Goal: Task Accomplishment & Management: Use online tool/utility

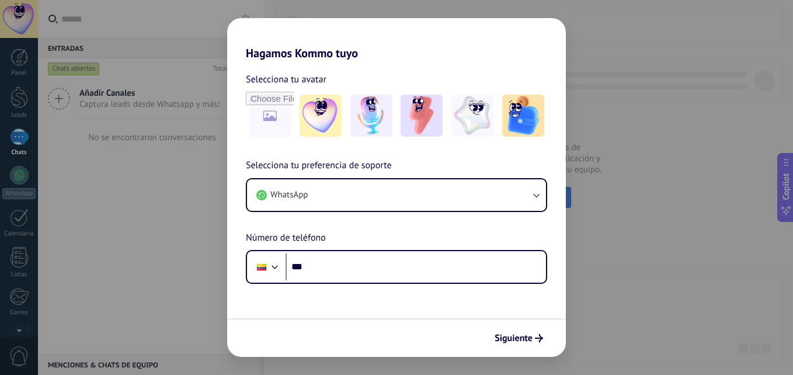
click at [148, 224] on div "Hagamos Kommo tuyo Selecciona tu avatar Selecciona tu preferencia de soporte Wh…" at bounding box center [396, 187] width 793 height 375
click at [137, 195] on div "Hagamos Kommo tuyo Selecciona tu avatar Selecciona tu preferencia de soporte Wh…" at bounding box center [396, 187] width 793 height 375
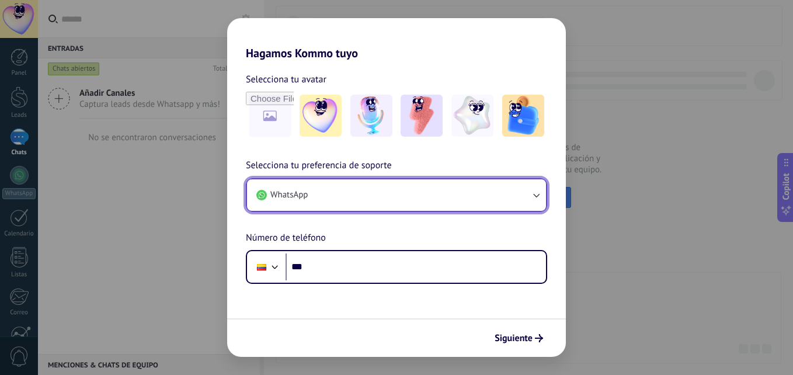
click at [511, 182] on button "WhatsApp" at bounding box center [396, 195] width 299 height 32
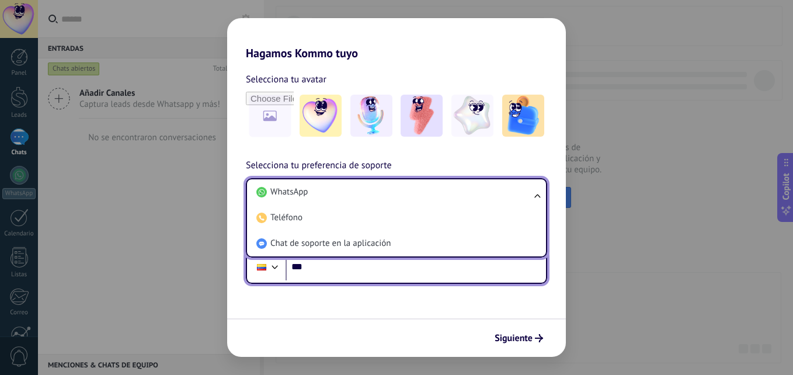
click at [257, 278] on div at bounding box center [262, 267] width 22 height 25
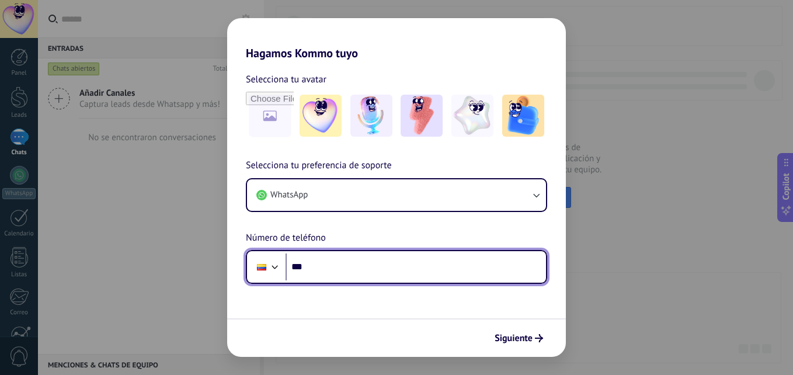
click at [320, 219] on div "Selecciona tu preferencia de soporte WhatsApp Número de teléfono Phone ***" at bounding box center [396, 221] width 339 height 126
click at [265, 276] on div at bounding box center [262, 267] width 22 height 25
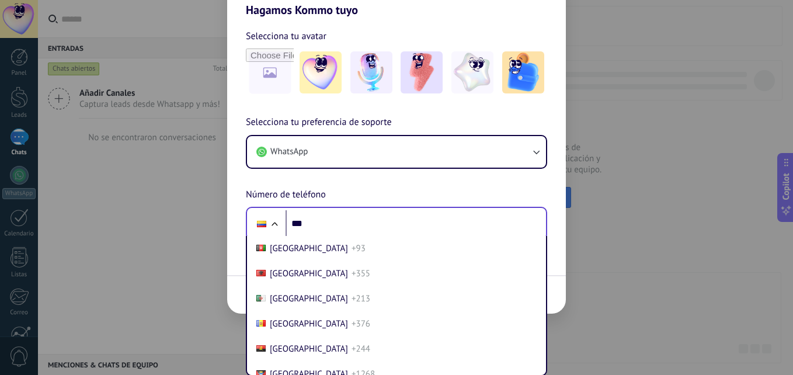
scroll to position [865, 0]
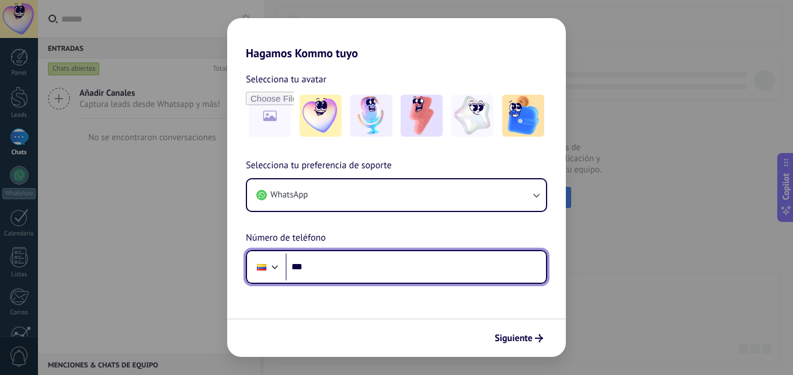
click at [296, 225] on div "Selecciona tu preferencia de soporte WhatsApp Número de teléfono Phone ***" at bounding box center [396, 221] width 339 height 126
click at [274, 259] on div at bounding box center [275, 266] width 14 height 14
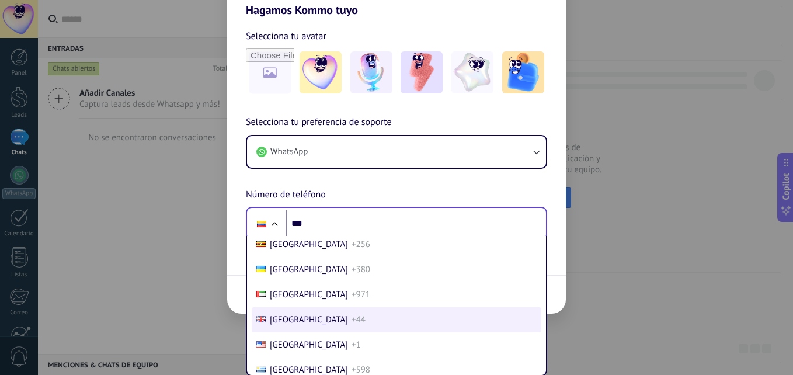
scroll to position [4993, 0]
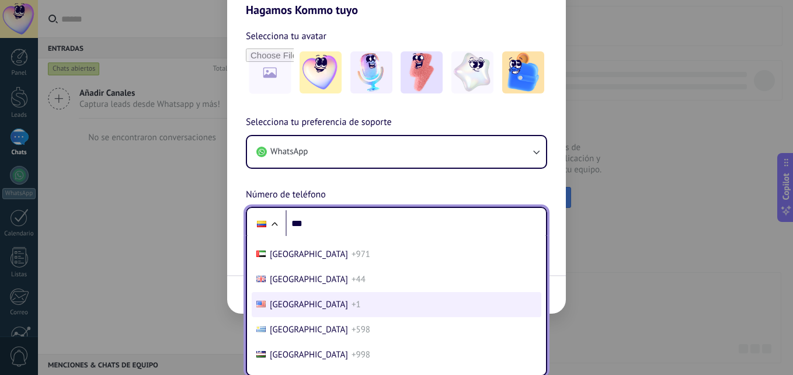
click at [306, 304] on span "United States" at bounding box center [309, 304] width 78 height 11
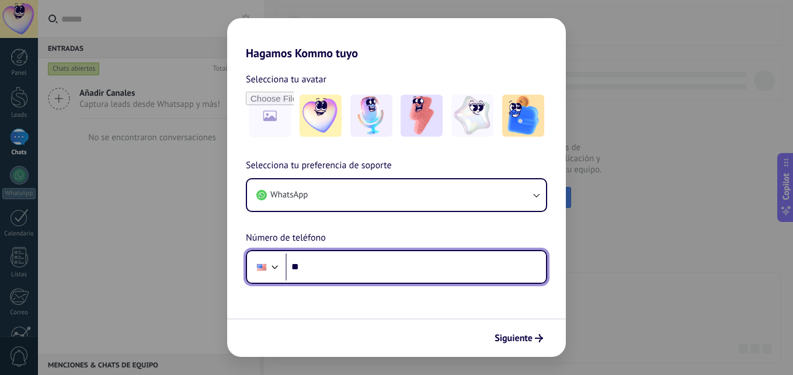
scroll to position [0, 0]
click at [452, 272] on input "***" at bounding box center [416, 267] width 261 height 27
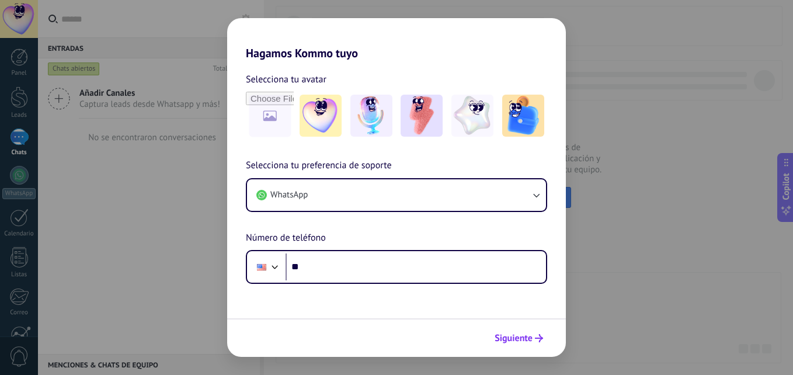
click at [515, 338] on span "Siguiente" at bounding box center [514, 338] width 38 height 8
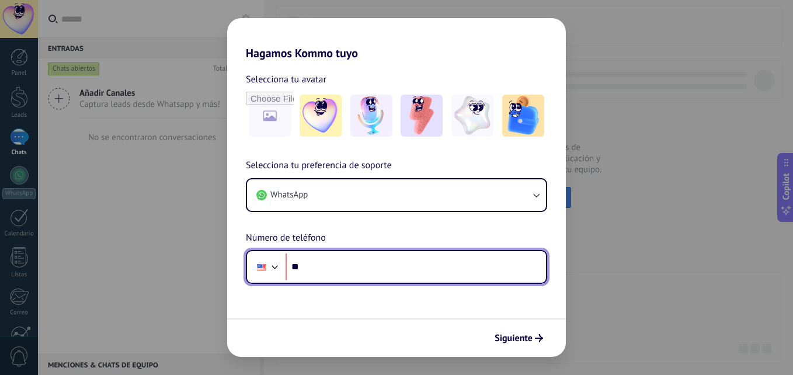
click at [323, 268] on input "***" at bounding box center [416, 267] width 261 height 27
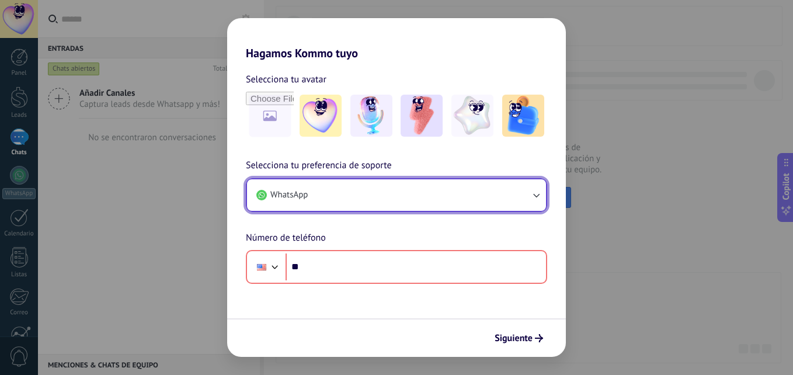
click at [505, 189] on button "WhatsApp" at bounding box center [396, 195] width 299 height 32
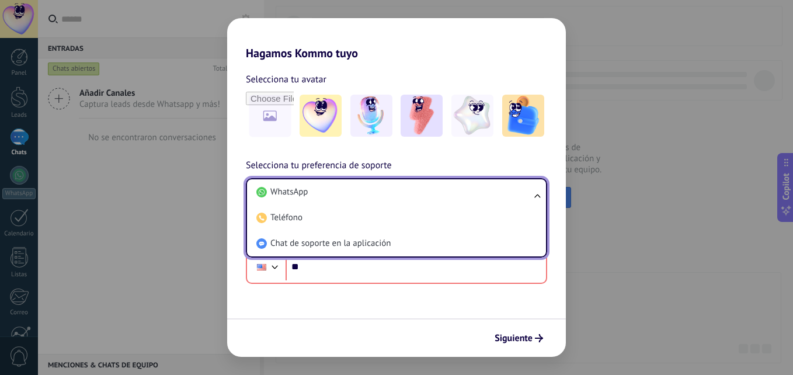
click at [505, 189] on li "WhatsApp" at bounding box center [394, 192] width 285 height 26
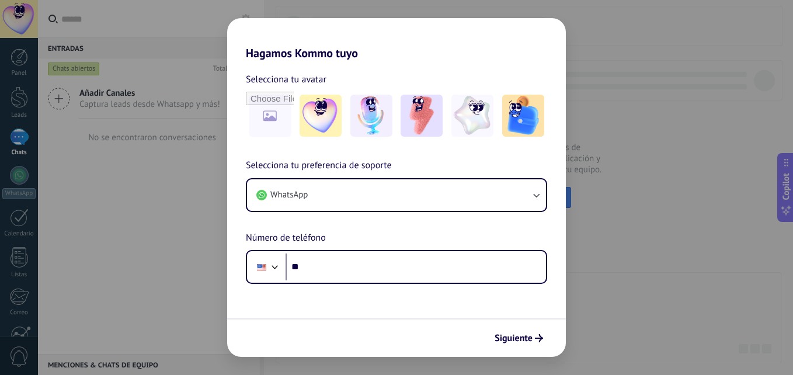
click at [0, 203] on html ".abecls-1,.abecls-2{fill-rule:evenodd}.abecls-2{fill:#fff} .abhcls-1{fill:none}…" at bounding box center [396, 187] width 793 height 375
click at [84, 207] on div "Hagamos Kommo tuyo Selecciona tu avatar Selecciona tu preferencia de soporte Wh…" at bounding box center [396, 187] width 793 height 375
click at [152, 202] on div "Hagamos Kommo tuyo Selecciona tu avatar Selecciona tu preferencia de soporte Wh…" at bounding box center [396, 187] width 793 height 375
click at [241, 219] on div "Selecciona tu preferencia de soporte WhatsApp Número de teléfono Phone ***" at bounding box center [396, 221] width 339 height 126
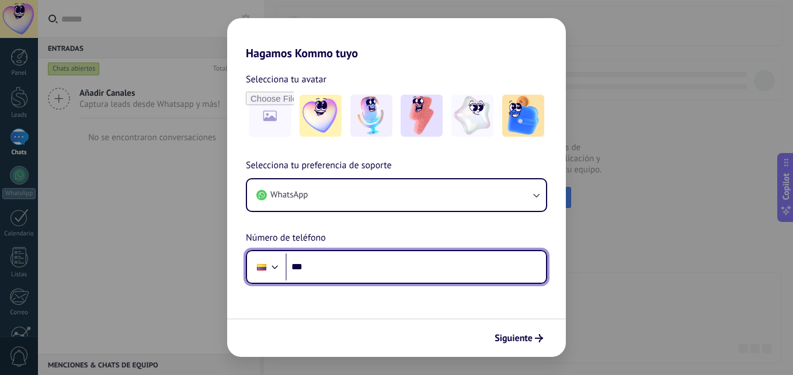
click at [254, 272] on div at bounding box center [262, 267] width 22 height 25
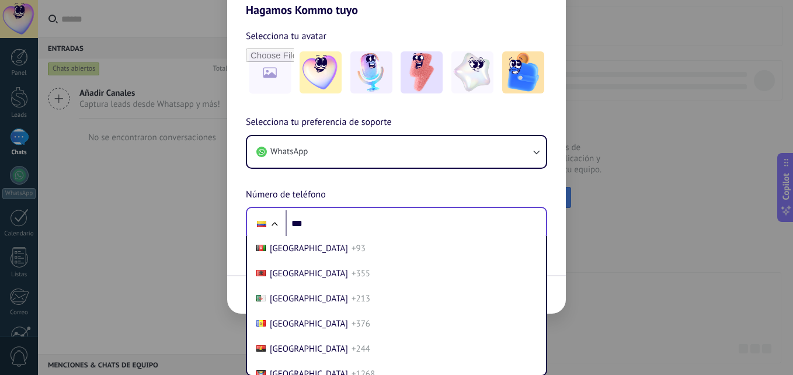
scroll to position [865, 0]
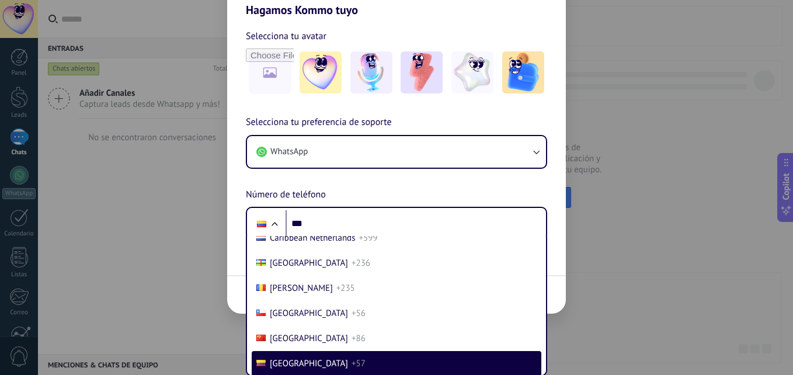
click at [179, 243] on div "Hagamos Kommo tuyo Selecciona tu avatar Selecciona tu preferencia de soporte Wh…" at bounding box center [396, 187] width 793 height 375
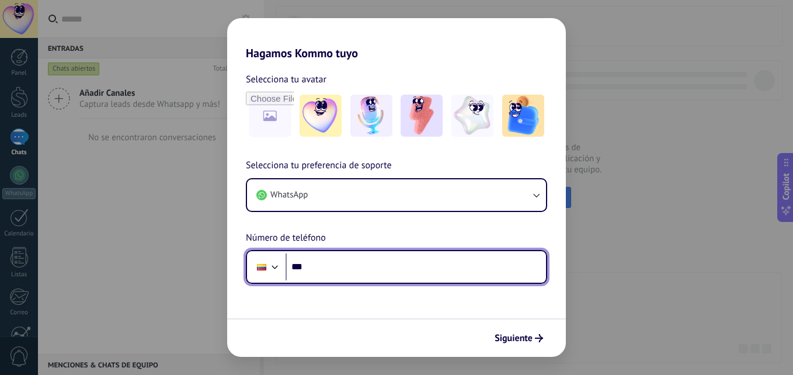
click at [338, 265] on input "***" at bounding box center [416, 267] width 261 height 27
type input "**********"
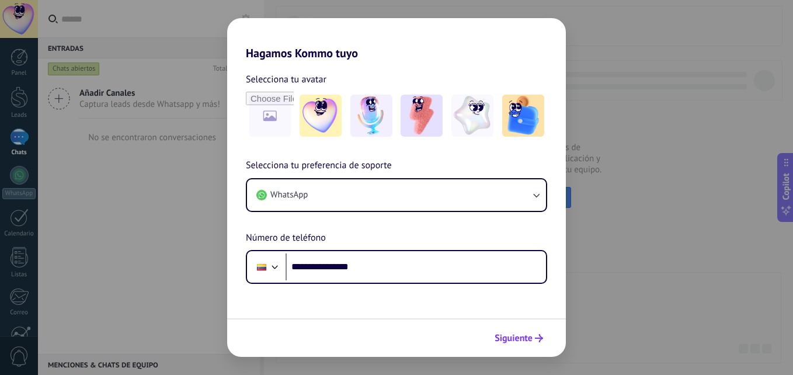
click at [526, 331] on button "Siguiente" at bounding box center [519, 338] width 59 height 20
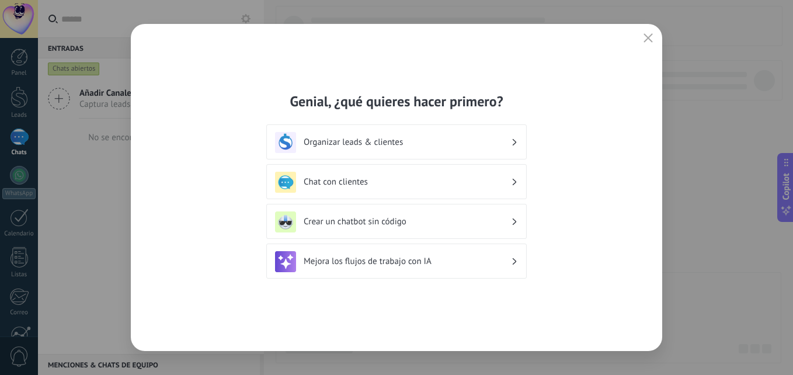
click at [409, 142] on h3 "Organizar leads & clientes" at bounding box center [407, 142] width 207 height 11
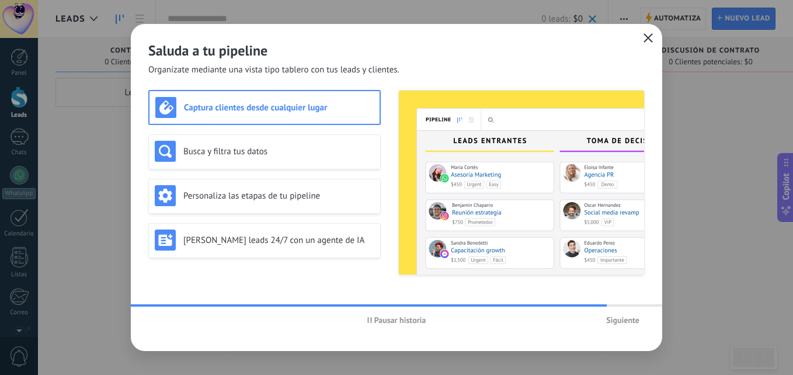
click at [647, 37] on use "button" at bounding box center [648, 37] width 9 height 9
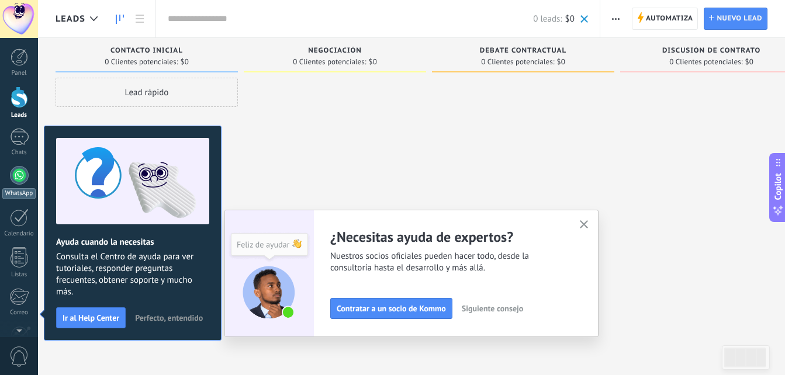
click at [16, 182] on div at bounding box center [19, 175] width 19 height 19
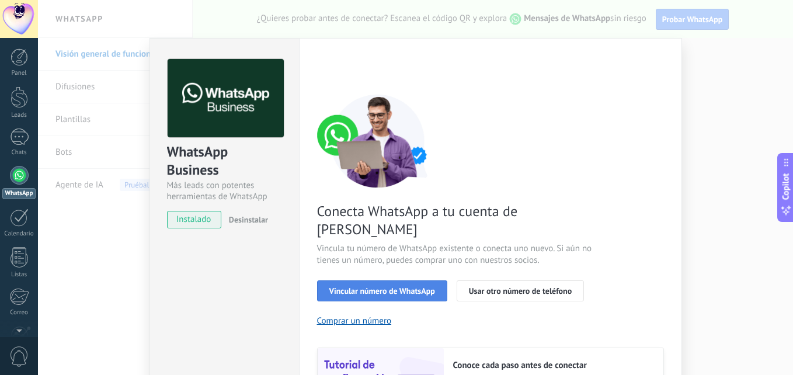
click at [424, 280] on button "Vincular número de WhatsApp" at bounding box center [382, 290] width 130 height 21
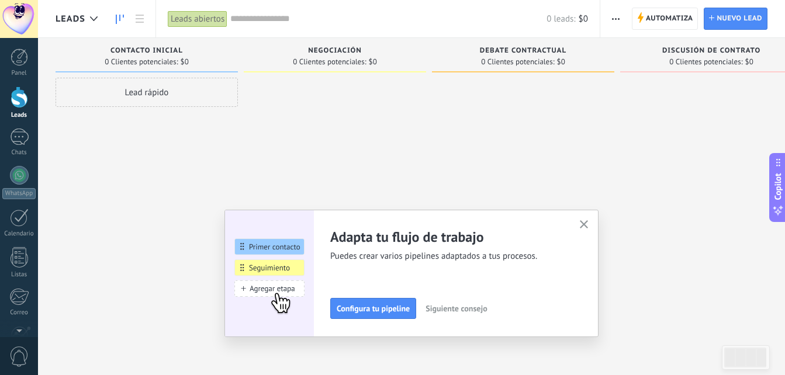
click at [588, 220] on button "button" at bounding box center [584, 225] width 15 height 16
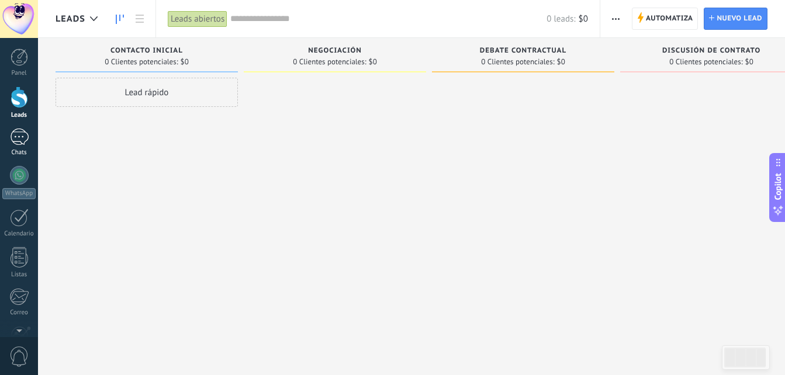
click at [26, 143] on div at bounding box center [19, 137] width 19 height 17
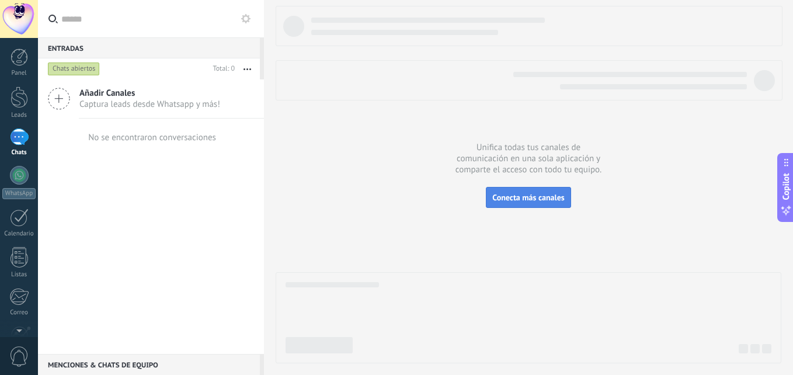
click at [546, 194] on span "Conecta más canales" at bounding box center [528, 197] width 72 height 11
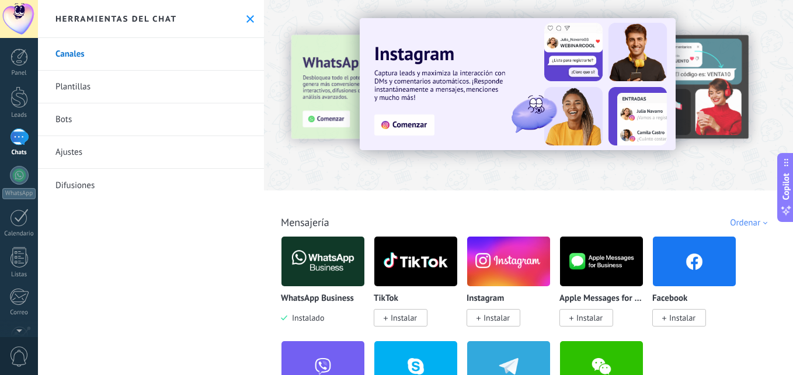
scroll to position [397, 0]
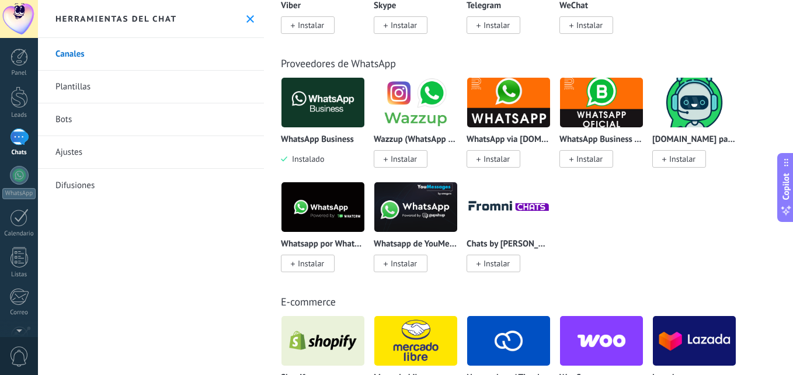
click at [317, 108] on img at bounding box center [323, 102] width 83 height 57
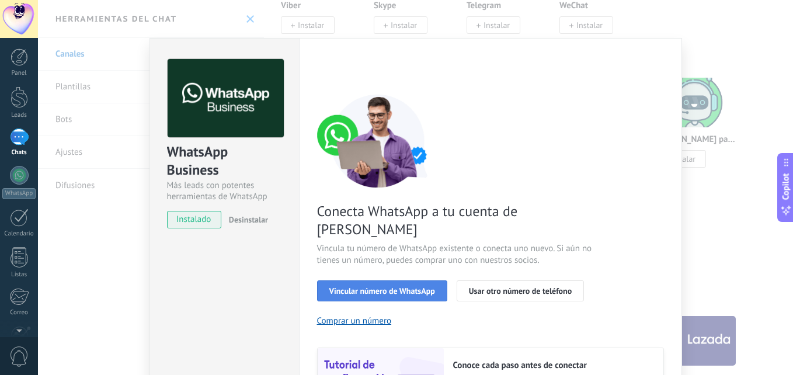
click at [382, 287] on span "Vincular número de WhatsApp" at bounding box center [382, 291] width 106 height 8
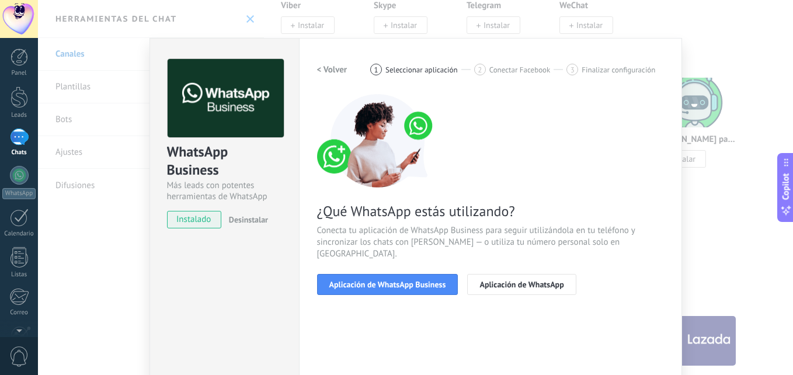
click at [335, 71] on h2 "< Volver" at bounding box center [332, 69] width 30 height 11
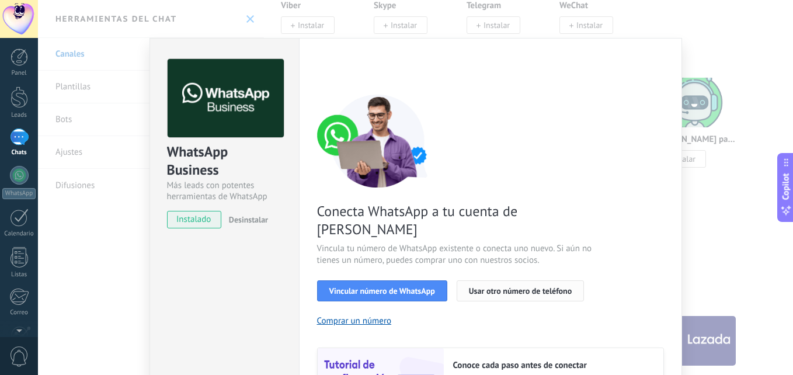
click at [498, 287] on span "Usar otro número de teléfono" at bounding box center [520, 291] width 103 height 8
